Goal: Task Accomplishment & Management: Complete application form

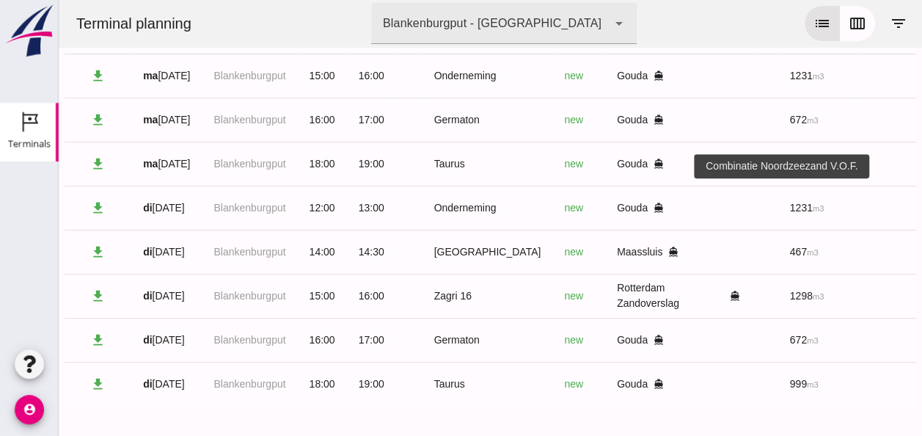
scroll to position [0, 392]
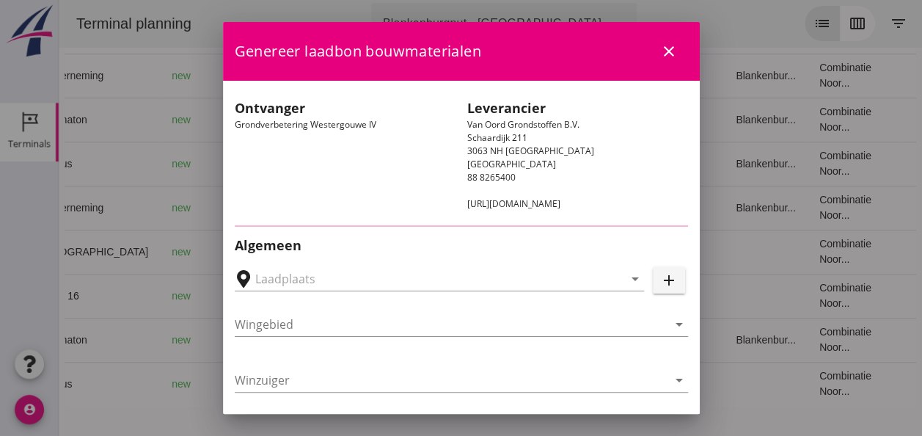
type input "Loswal Fa. J. Bos&Zonen, [GEOGRAPHIC_DATA]"
type input "Taurus"
type input "Rianne"
type input "999"
type input "Ontzilt oph.zand [75] (6120)"
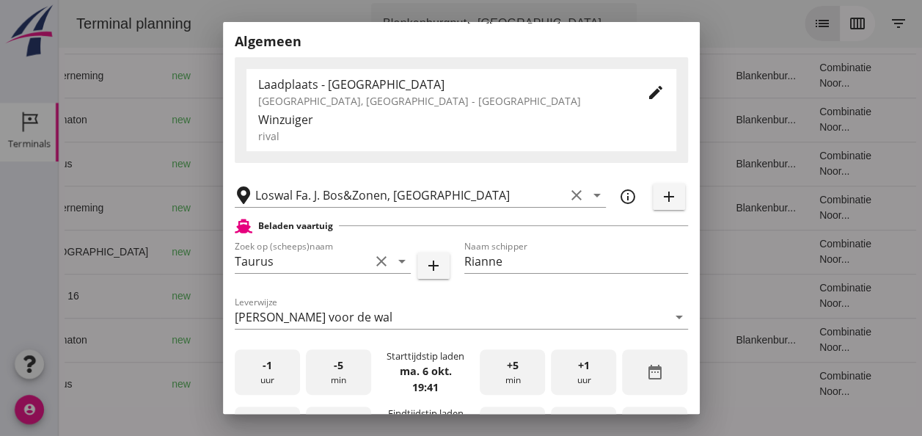
scroll to position [293, 0]
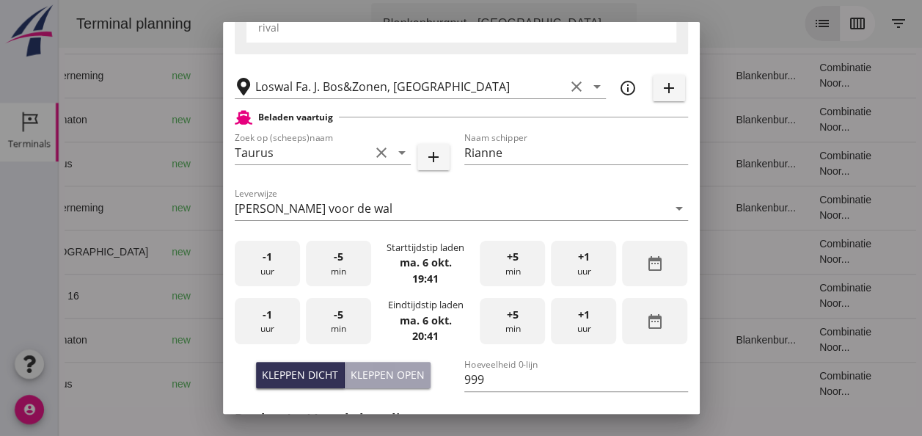
click at [274, 271] on div "-1 uur" at bounding box center [267, 263] width 65 height 46
click at [507, 257] on span "+5" at bounding box center [513, 257] width 12 height 16
click at [280, 320] on div "-1 uur" at bounding box center [267, 321] width 65 height 46
click at [340, 320] on div "-5 min" at bounding box center [338, 321] width 65 height 46
click at [327, 370] on div "Kleppen dicht" at bounding box center [300, 374] width 76 height 15
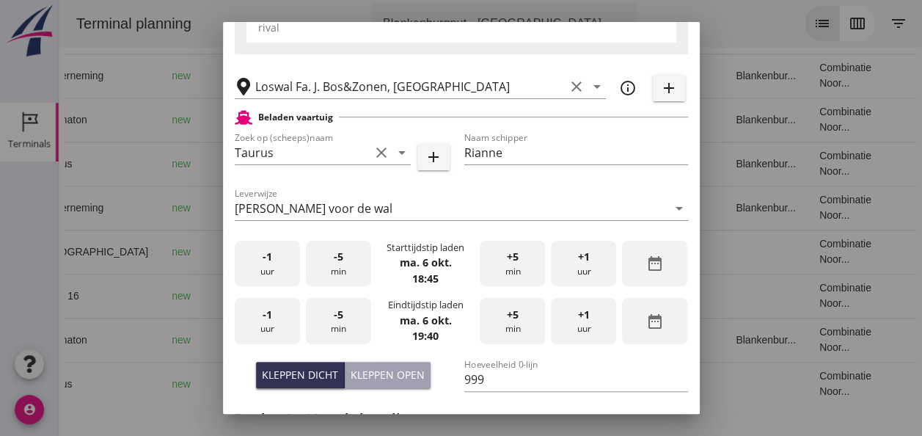
scroll to position [513, 0]
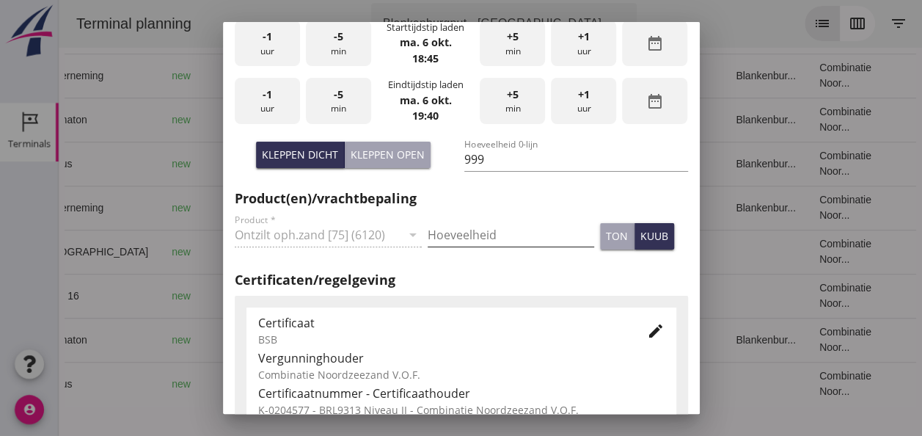
click at [467, 229] on input "Hoeveelheid" at bounding box center [510, 234] width 166 height 23
type input "0"
type input "999"
click at [641, 238] on div "kuub" at bounding box center [654, 235] width 28 height 15
click at [647, 331] on icon "edit" at bounding box center [656, 331] width 18 height 18
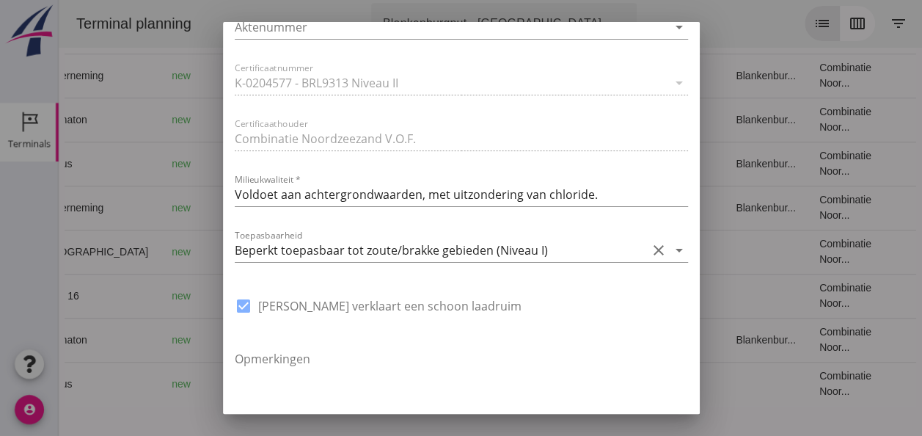
scroll to position [1111, 0]
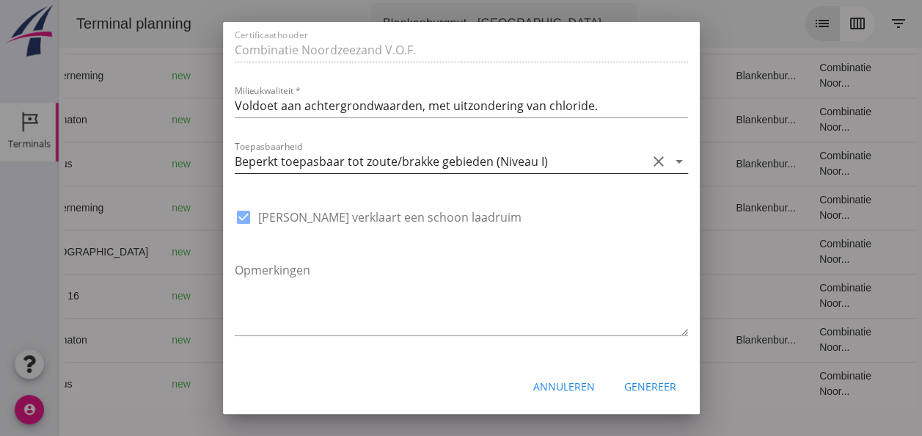
click at [670, 160] on icon "arrow_drop_down" at bounding box center [679, 161] width 18 height 18
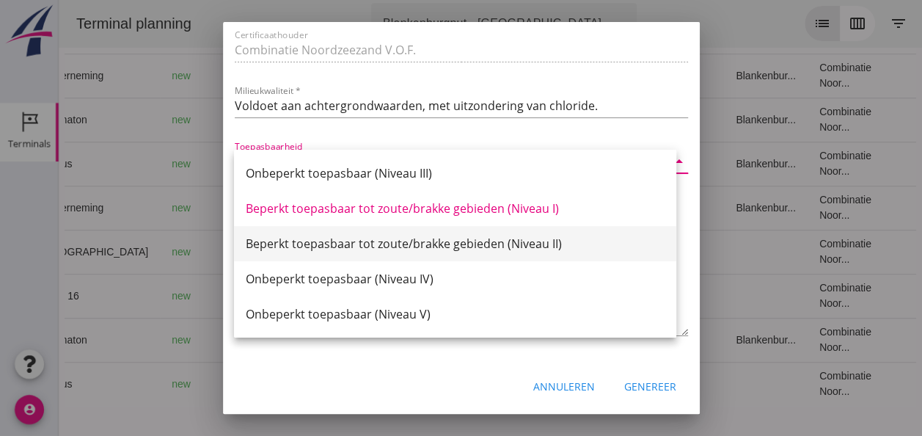
click at [537, 248] on div "Beperkt toepasbaar tot zoute/brakke gebieden (Niveau II)" at bounding box center [455, 244] width 419 height 18
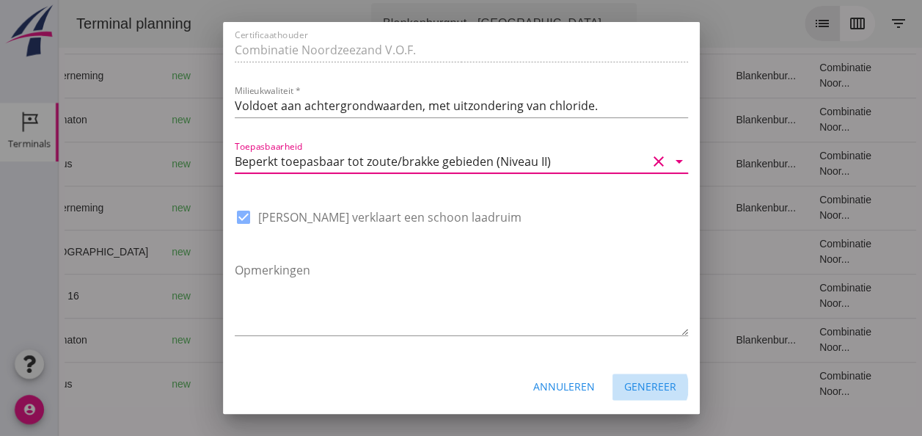
click at [654, 385] on div "Genereer" at bounding box center [650, 385] width 52 height 15
